Goal: Information Seeking & Learning: Learn about a topic

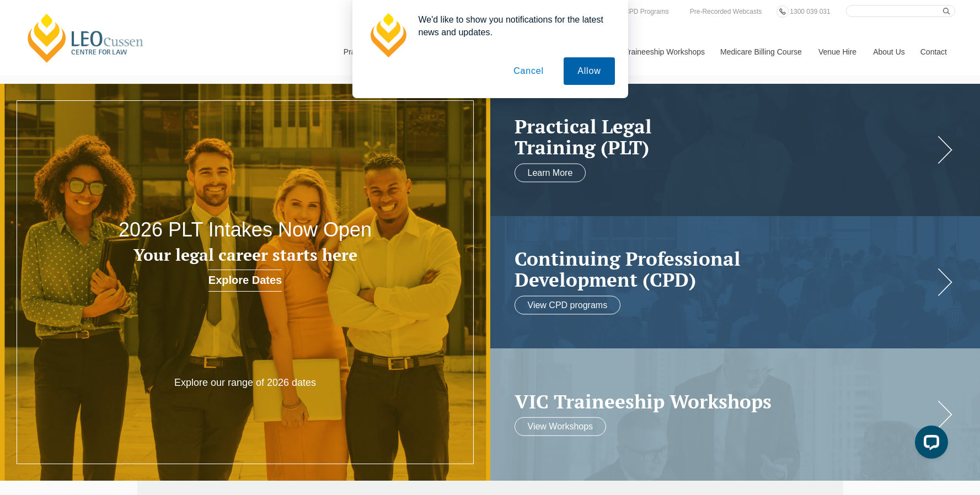
click at [581, 76] on button "Allow" at bounding box center [589, 71] width 51 height 28
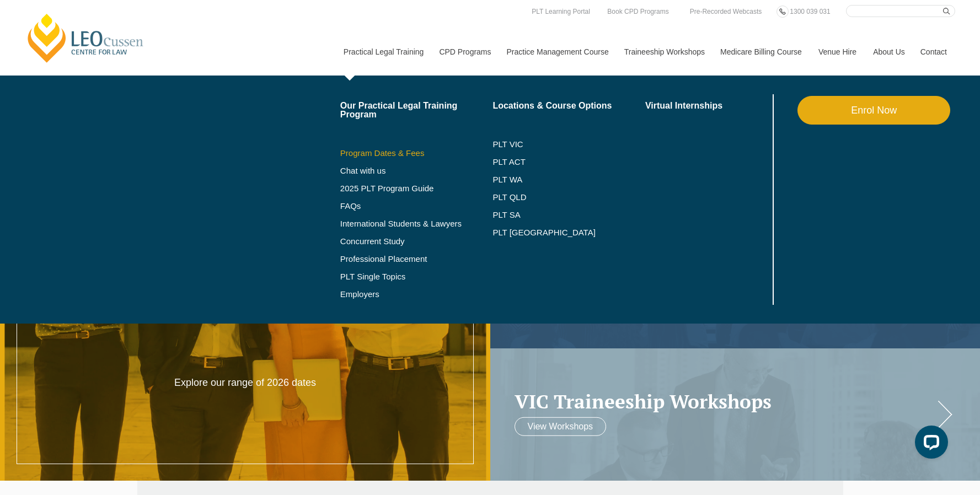
click at [353, 154] on link "Program Dates & Fees" at bounding box center [416, 153] width 153 height 9
